Goal: Information Seeking & Learning: Learn about a topic

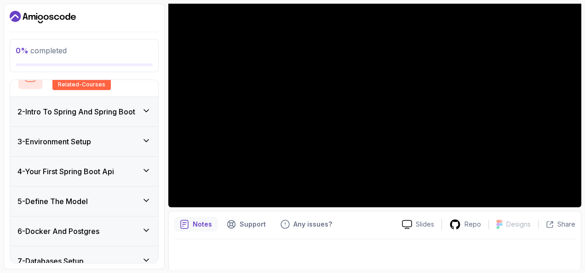
scroll to position [91, 0]
click at [80, 198] on h3 "5 - Define The Model" at bounding box center [52, 200] width 70 height 11
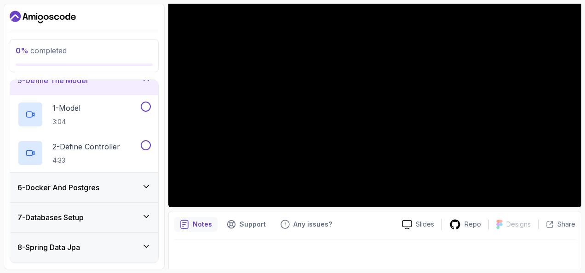
scroll to position [144, 0]
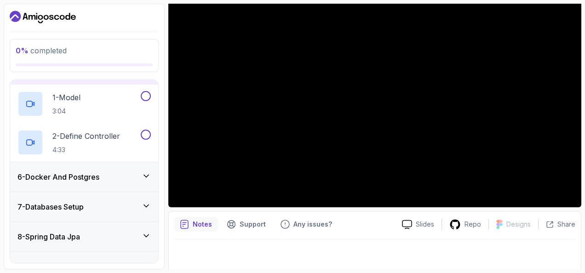
click at [80, 198] on div "7 - Databases Setup" at bounding box center [84, 206] width 148 height 29
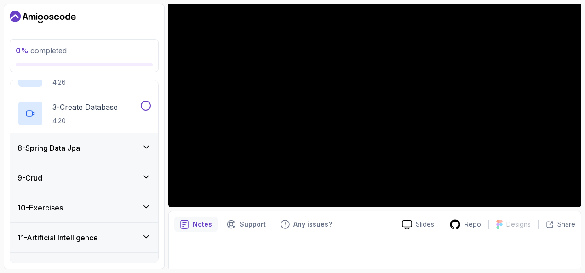
scroll to position [271, 0]
click at [78, 144] on h3 "8 - Spring Data Jpa" at bounding box center [48, 148] width 63 height 11
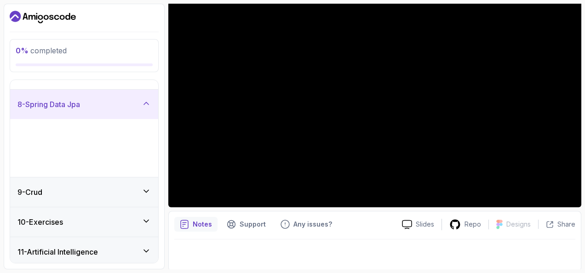
scroll to position [173, 0]
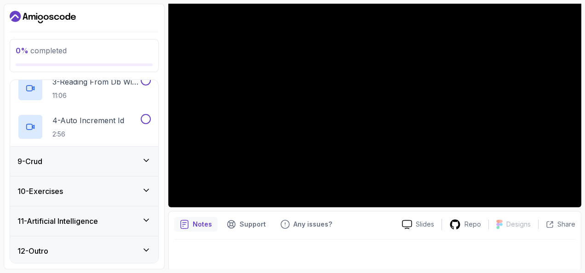
click at [83, 159] on div "9 - Crud" at bounding box center [83, 161] width 133 height 11
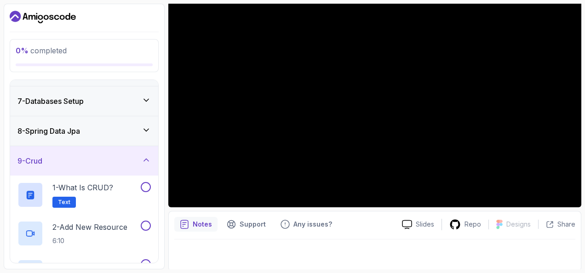
click at [83, 159] on div "9 - Crud" at bounding box center [83, 160] width 133 height 11
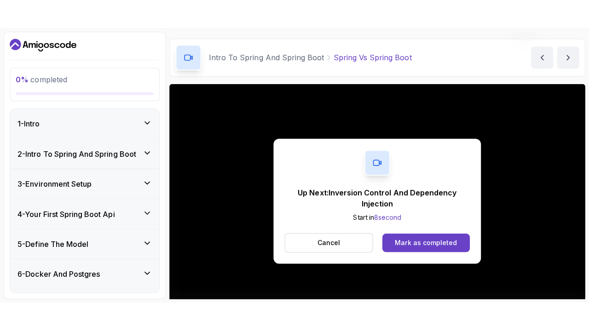
scroll to position [40, 0]
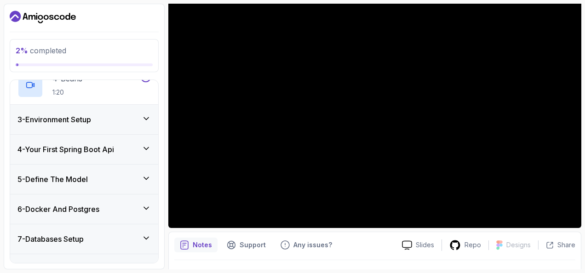
scroll to position [192, 0]
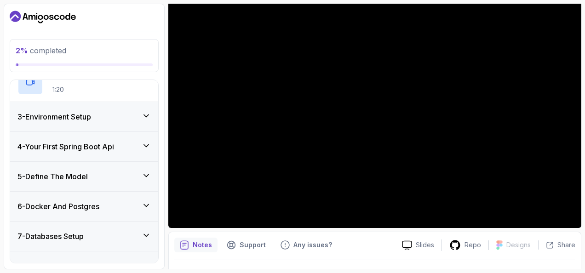
click at [102, 111] on div "3 - Environment Setup" at bounding box center [83, 116] width 133 height 11
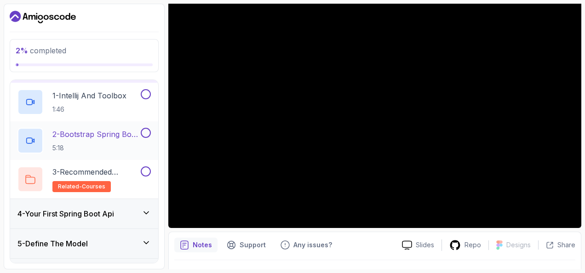
scroll to position [86, 0]
click at [92, 177] on h2 "3 - Recommended Courses related-courses" at bounding box center [95, 180] width 86 height 26
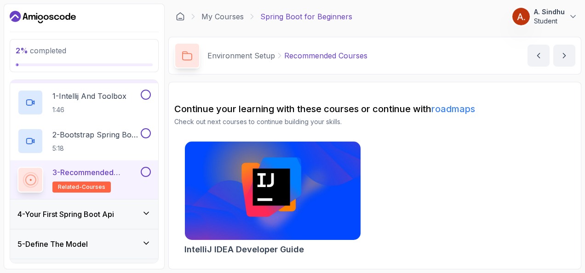
click at [108, 207] on div "4 - Your First Spring Boot Api" at bounding box center [84, 214] width 148 height 29
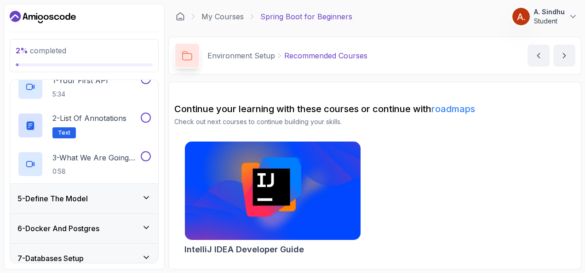
scroll to position [131, 0]
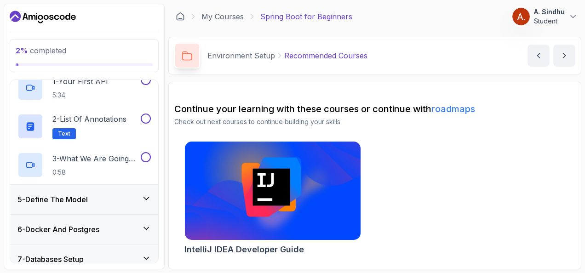
click at [100, 192] on div "5 - Define The Model" at bounding box center [84, 199] width 148 height 29
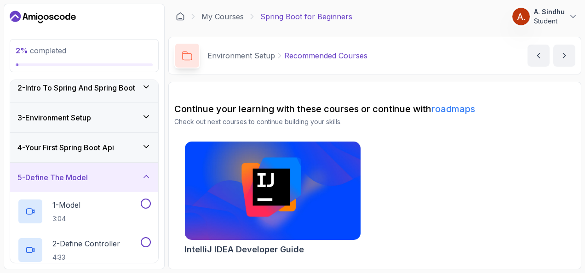
scroll to position [0, 0]
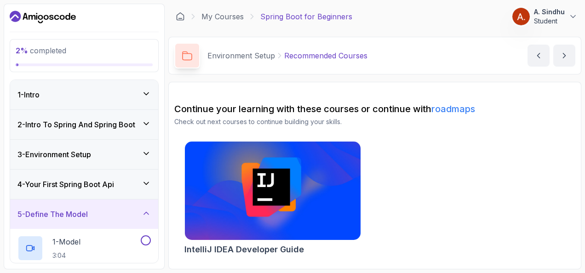
click at [100, 192] on div "4 - Your First Spring Boot Api" at bounding box center [84, 184] width 148 height 29
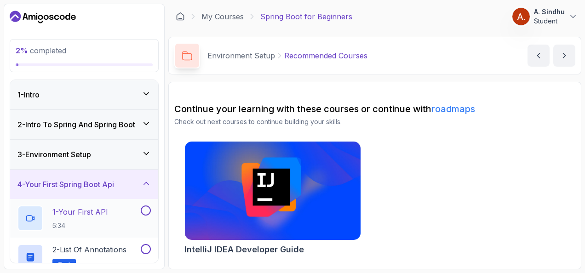
click at [92, 224] on p "5:34" at bounding box center [80, 225] width 56 height 9
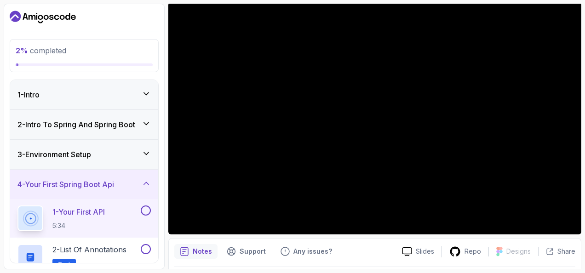
scroll to position [78, 0]
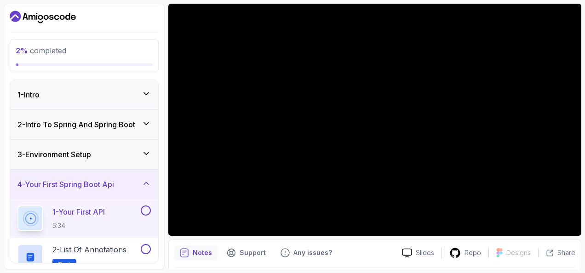
click at [114, 155] on div "3 - Environment Setup" at bounding box center [83, 154] width 133 height 11
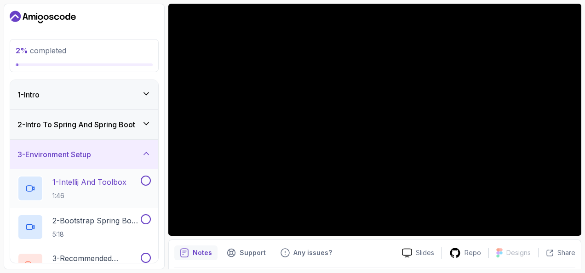
click at [109, 177] on p "1 - Intellij And Toolbox" at bounding box center [89, 182] width 74 height 11
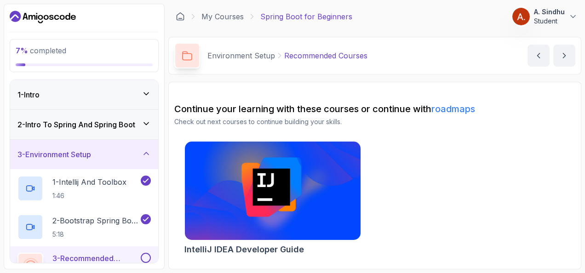
click at [2, 86] on section "7 % completed 1 - Intro 2 - Intro To Spring And Spring Boot 3 - Environment Set…" at bounding box center [292, 136] width 585 height 273
click at [69, 226] on h2 "2 - Bootstrap Spring Boot Project 5:18" at bounding box center [95, 227] width 86 height 24
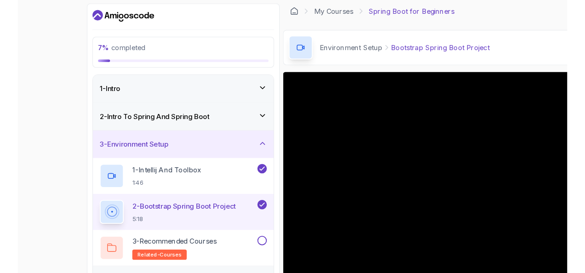
scroll to position [4, 0]
